Goal: Check status: Check status

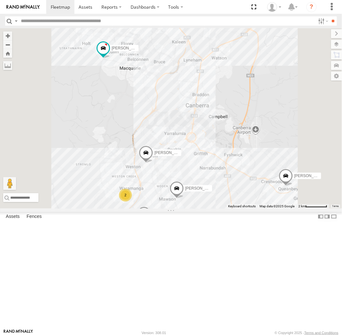
drag, startPoint x: 229, startPoint y: 242, endPoint x: 285, endPoint y: 177, distance: 86.0
click at [285, 177] on div "Michael Daniel Peter Kyle Andrew Chris 3 2" at bounding box center [171, 118] width 342 height 180
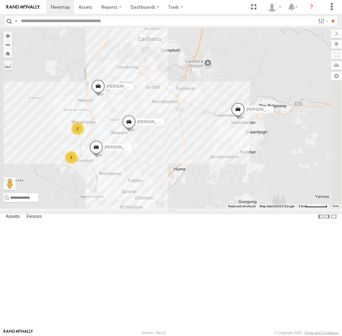
drag, startPoint x: 294, startPoint y: 228, endPoint x: 223, endPoint y: 209, distance: 73.5
click at [223, 208] on div "Michael Daniel Peter Kyle Andrew Chris 3 2" at bounding box center [171, 118] width 342 height 180
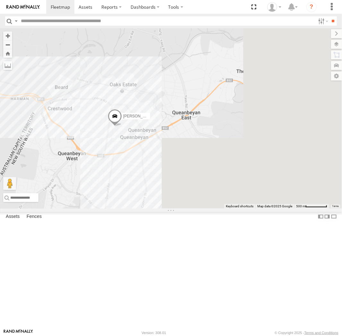
drag, startPoint x: 324, startPoint y: 183, endPoint x: 182, endPoint y: 198, distance: 142.8
click at [162, 206] on div "Michael Daniel Peter Kyle Andrew Chris" at bounding box center [171, 118] width 342 height 180
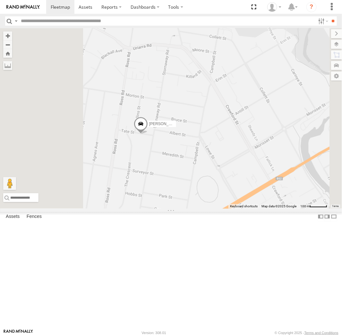
drag, startPoint x: 202, startPoint y: 186, endPoint x: 234, endPoint y: 200, distance: 35.0
click at [227, 207] on div "Michael Daniel Peter Kyle Andrew Chris" at bounding box center [171, 118] width 342 height 180
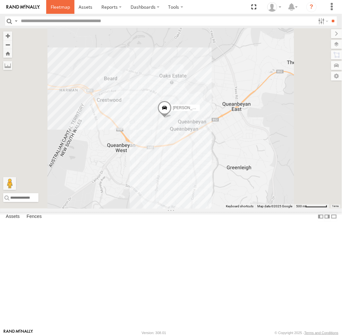
click at [46, 9] on link at bounding box center [60, 7] width 28 height 14
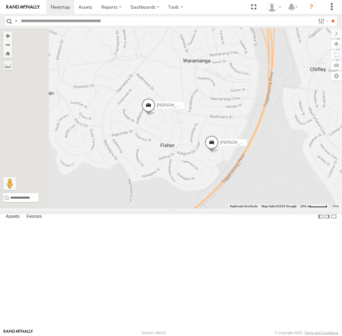
drag, startPoint x: 194, startPoint y: 196, endPoint x: 238, endPoint y: 206, distance: 44.5
click at [238, 206] on div "[PERSON_NAME] [PERSON_NAME] [PERSON_NAME] [PERSON_NAME] [PERSON_NAME]" at bounding box center [171, 118] width 342 height 180
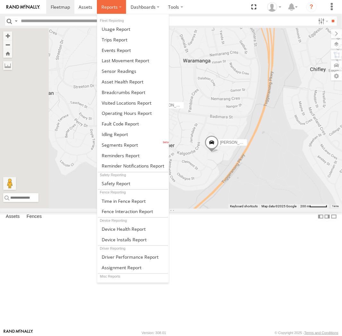
click at [115, 6] on span at bounding box center [109, 7] width 16 height 6
click at [128, 90] on span at bounding box center [124, 92] width 44 height 6
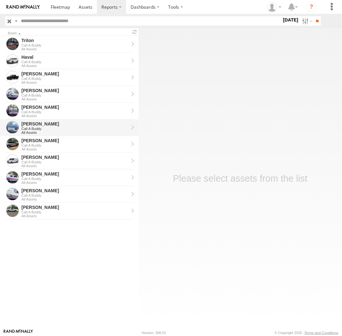
click at [50, 130] on div "Call A Buddy" at bounding box center [74, 129] width 107 height 4
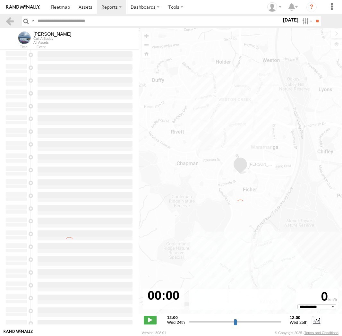
select select "**********"
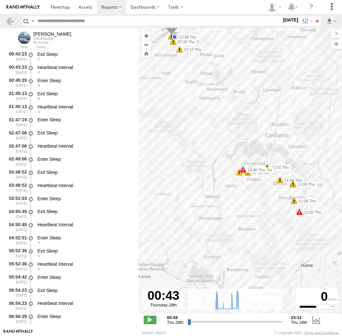
drag, startPoint x: 224, startPoint y: 215, endPoint x: 224, endPoint y: 206, distance: 8.3
click at [224, 206] on div "Jamie 07:10 Thu 07:16 Thu 07:17 Thu 07:37 Thu 07:39 Thu 07:58 Thu 08:50 Thu 09:…" at bounding box center [240, 174] width 203 height 292
click at [300, 24] on label at bounding box center [306, 20] width 14 height 9
click at [0, 0] on label at bounding box center [0, 0] width 0 height 0
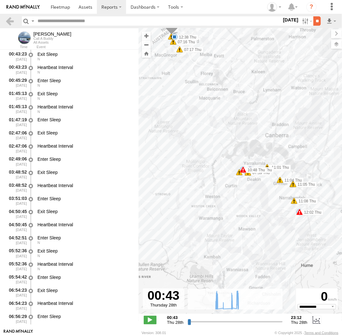
click at [318, 22] on input "**" at bounding box center [316, 20] width 7 height 9
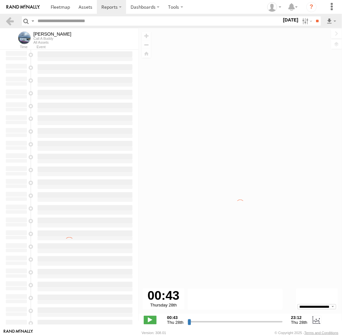
type input "**********"
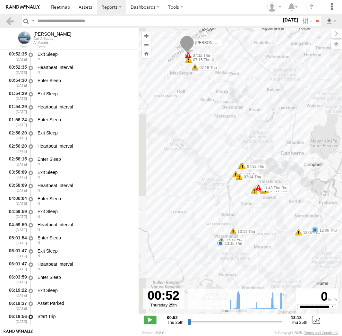
drag, startPoint x: 230, startPoint y: 247, endPoint x: 241, endPoint y: 225, distance: 24.4
click at [241, 225] on div "Jamie 06:23 Thu 06:24 Thu 07:12 Thu 07:15 Thu 07:16 Thu 07:32 Thu 07:32 Thu 07:…" at bounding box center [240, 174] width 203 height 292
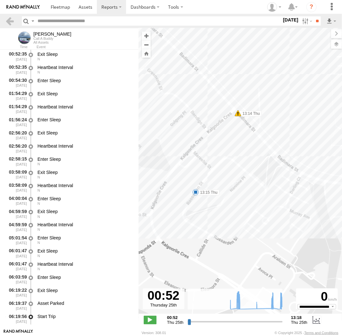
drag, startPoint x: 183, startPoint y: 210, endPoint x: 211, endPoint y: 207, distance: 28.0
click at [211, 207] on div "Jamie 06:23 Thu 06:24 Thu 07:12 Thu 07:15 Thu 07:16 Thu 07:32 Thu 07:32 Thu 07:…" at bounding box center [240, 174] width 203 height 292
click at [196, 192] on span at bounding box center [195, 192] width 6 height 6
click at [196, 187] on div "13:15 Thu 25th Sep 14 Rossarden St Fisher" at bounding box center [195, 170] width 71 height 34
click at [221, 206] on div "Jamie 06:23 Thu 06:24 Thu 07:12 Thu 07:15 Thu 07:16 Thu 07:32 Thu 07:32 Thu 07:…" at bounding box center [240, 174] width 203 height 292
